Goal: Find specific page/section: Find specific page/section

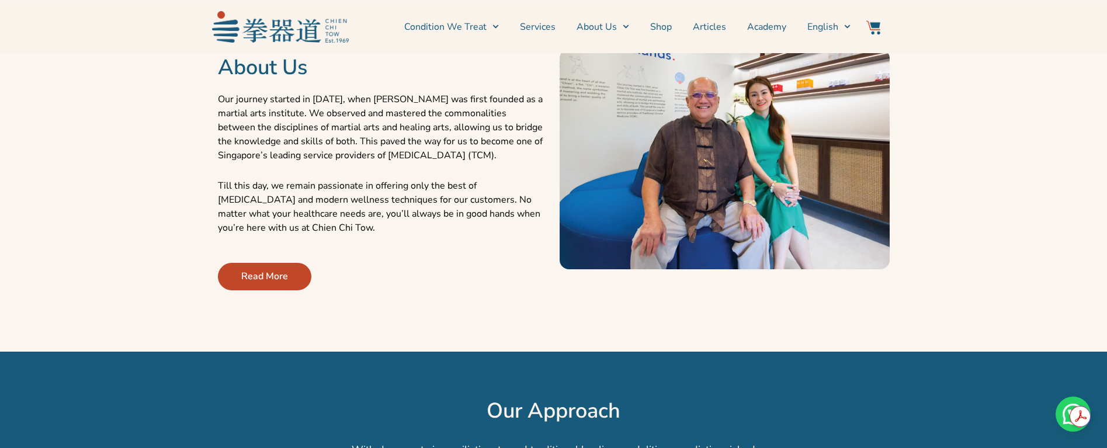
click at [266, 280] on span "Read More" at bounding box center [264, 276] width 47 height 14
click at [271, 271] on span "Read More" at bounding box center [264, 276] width 47 height 14
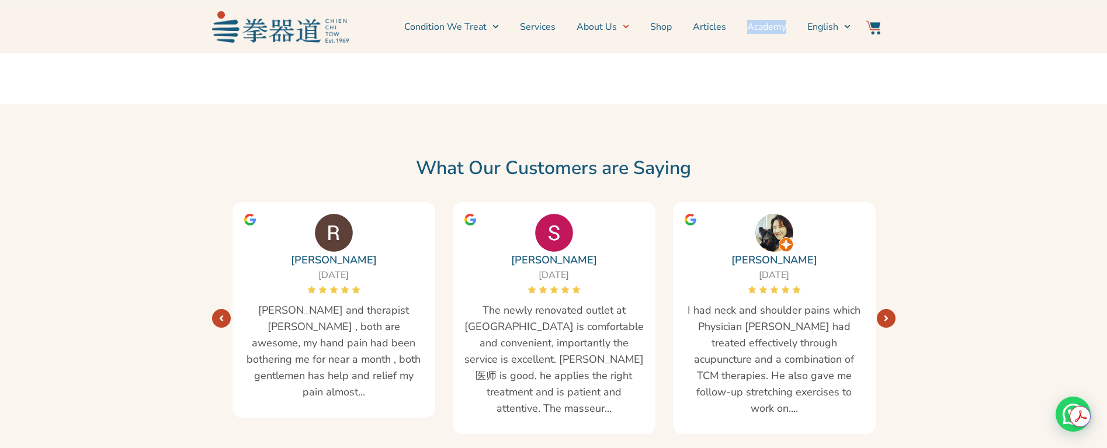
click at [883, 309] on link "Next" at bounding box center [886, 318] width 19 height 19
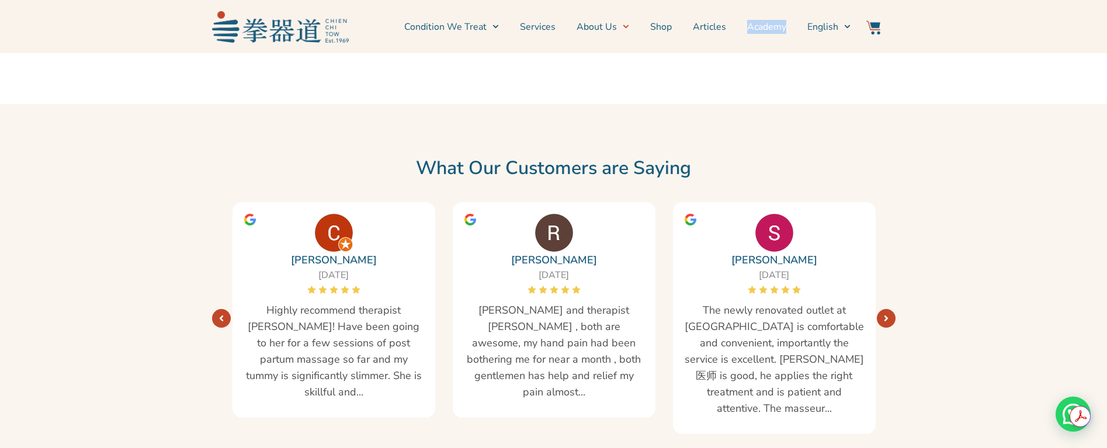
click at [883, 309] on link "Next" at bounding box center [886, 318] width 19 height 19
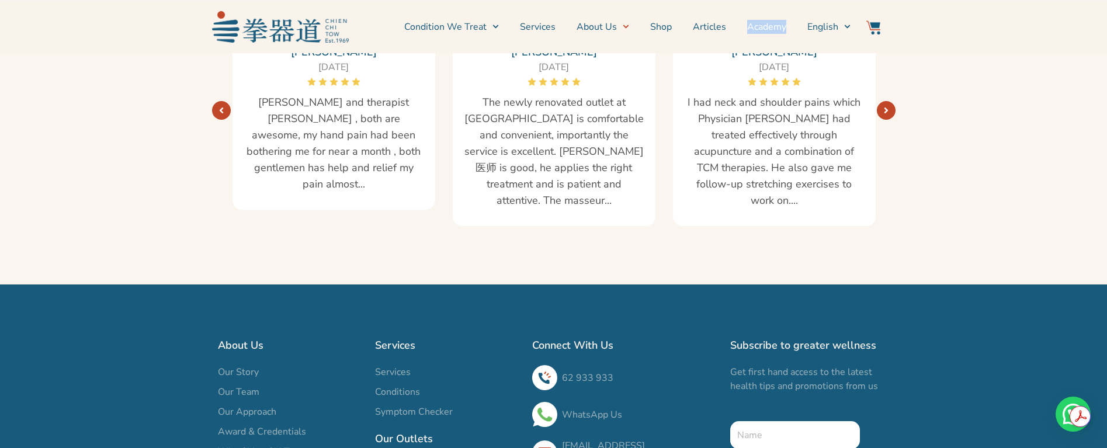
scroll to position [2216, 0]
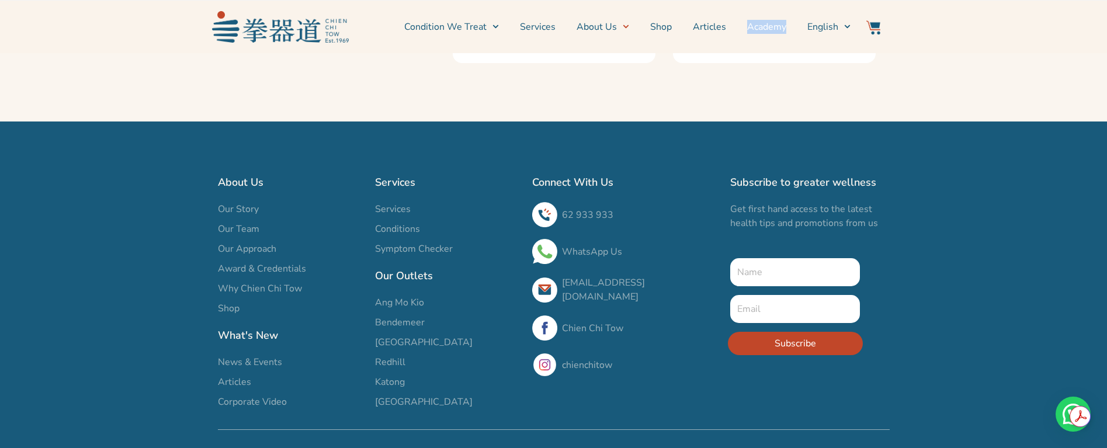
click at [392, 335] on span "[GEOGRAPHIC_DATA]" at bounding box center [424, 342] width 98 height 14
click at [393, 335] on span "[GEOGRAPHIC_DATA]" at bounding box center [424, 342] width 98 height 14
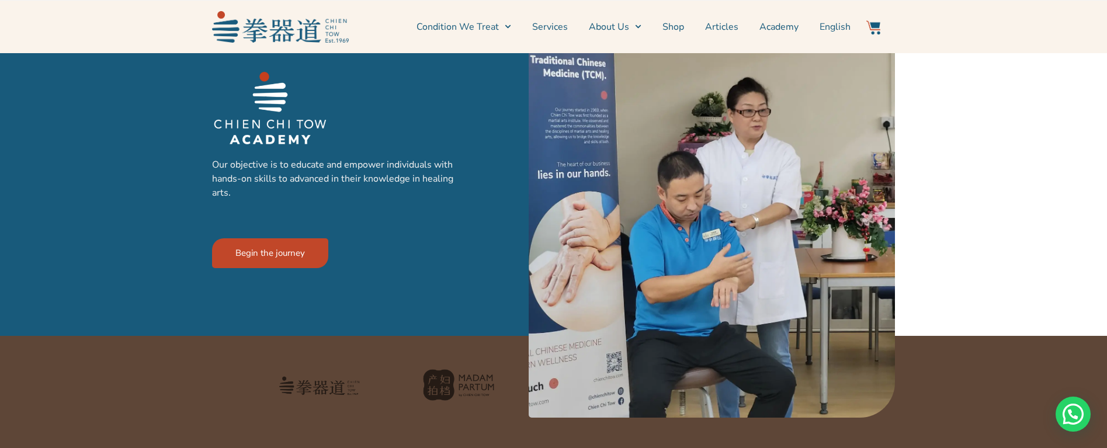
scroll to position [95, 0]
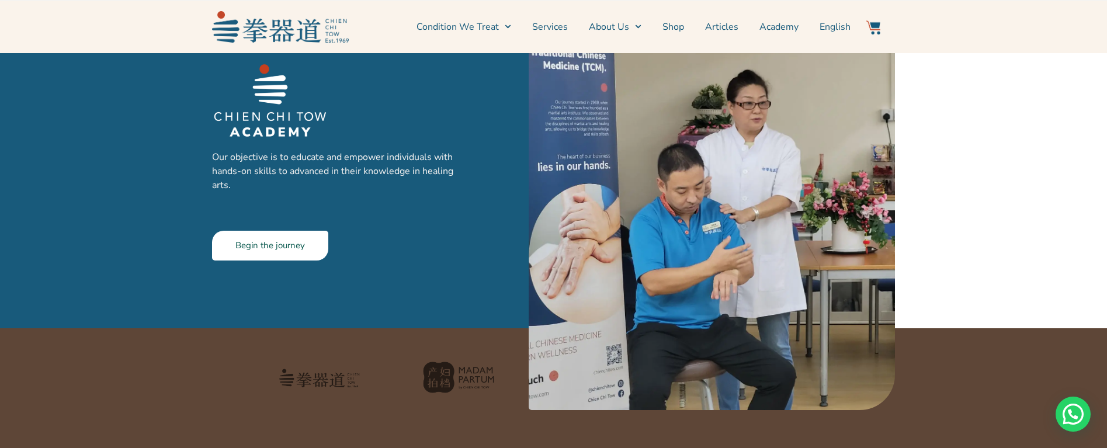
click at [296, 250] on span "Begin the journey" at bounding box center [271, 245] width 70 height 9
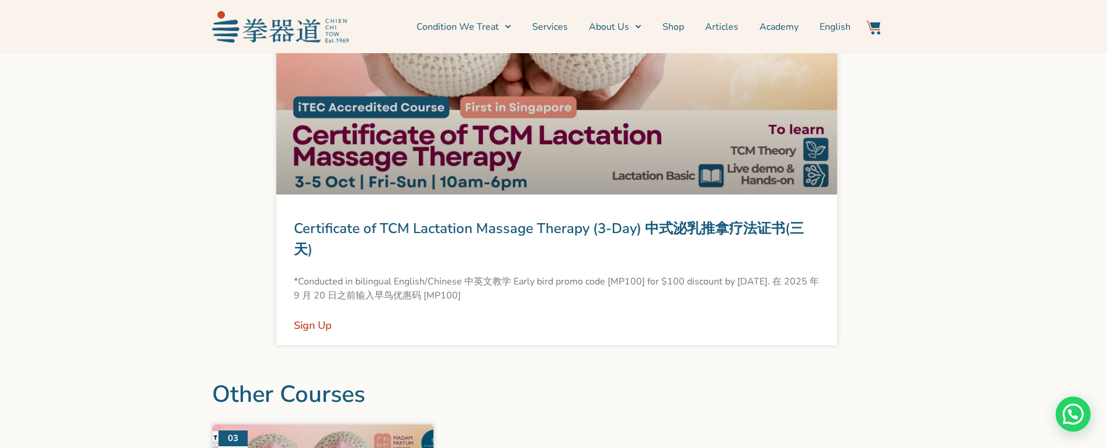
scroll to position [1151, 0]
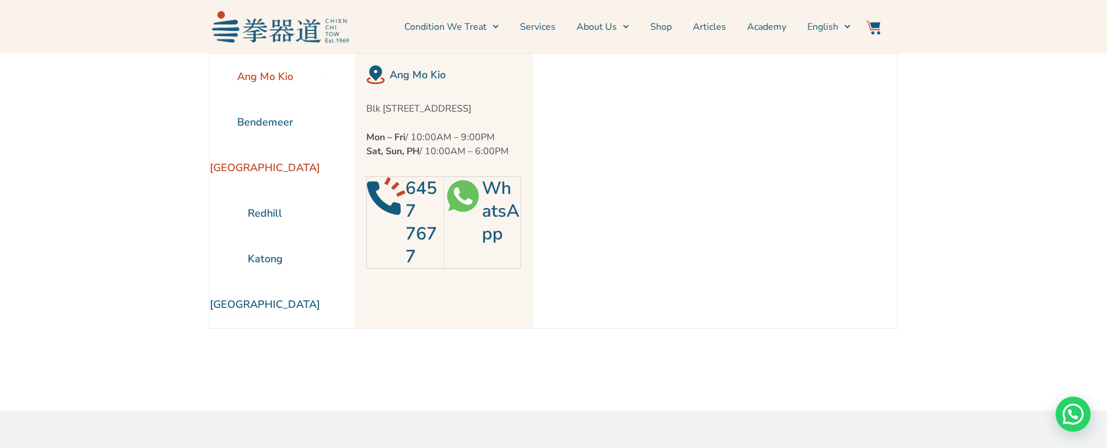
click at [274, 165] on li "[GEOGRAPHIC_DATA]" at bounding box center [265, 168] width 110 height 46
